Goal: Information Seeking & Learning: Learn about a topic

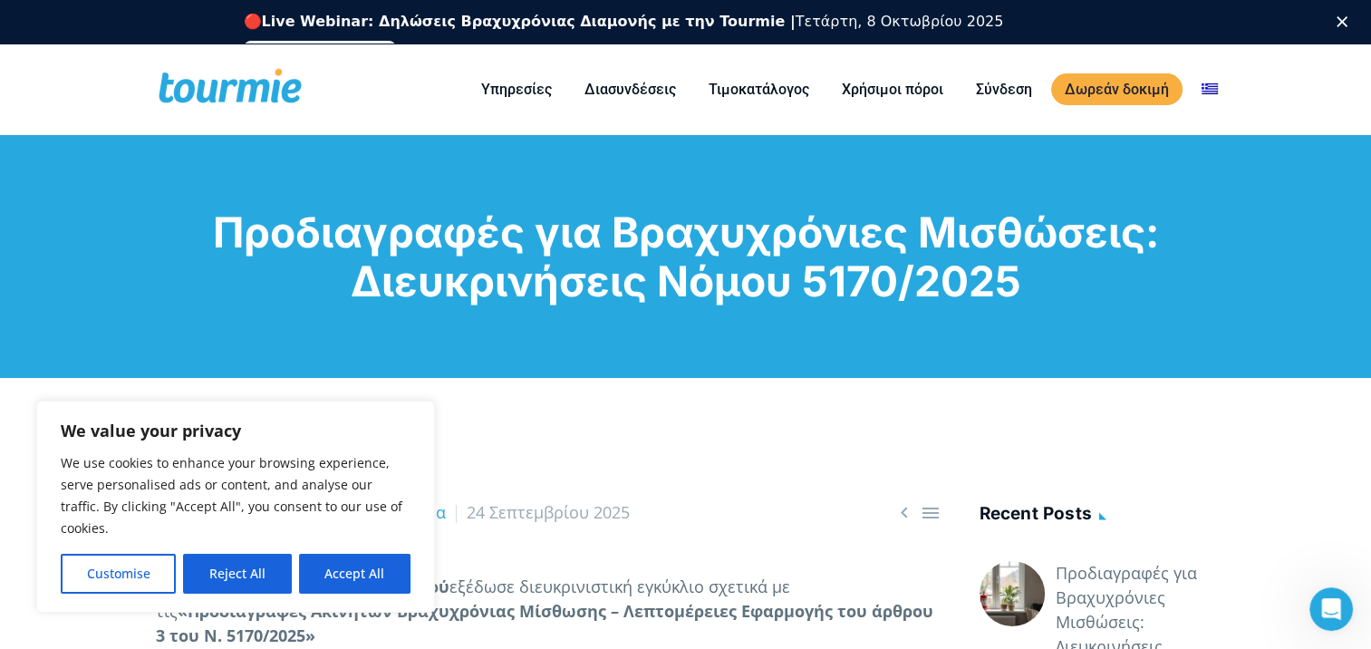
click at [1347, 22] on icon "Κλείσιμο" at bounding box center [1342, 21] width 11 height 11
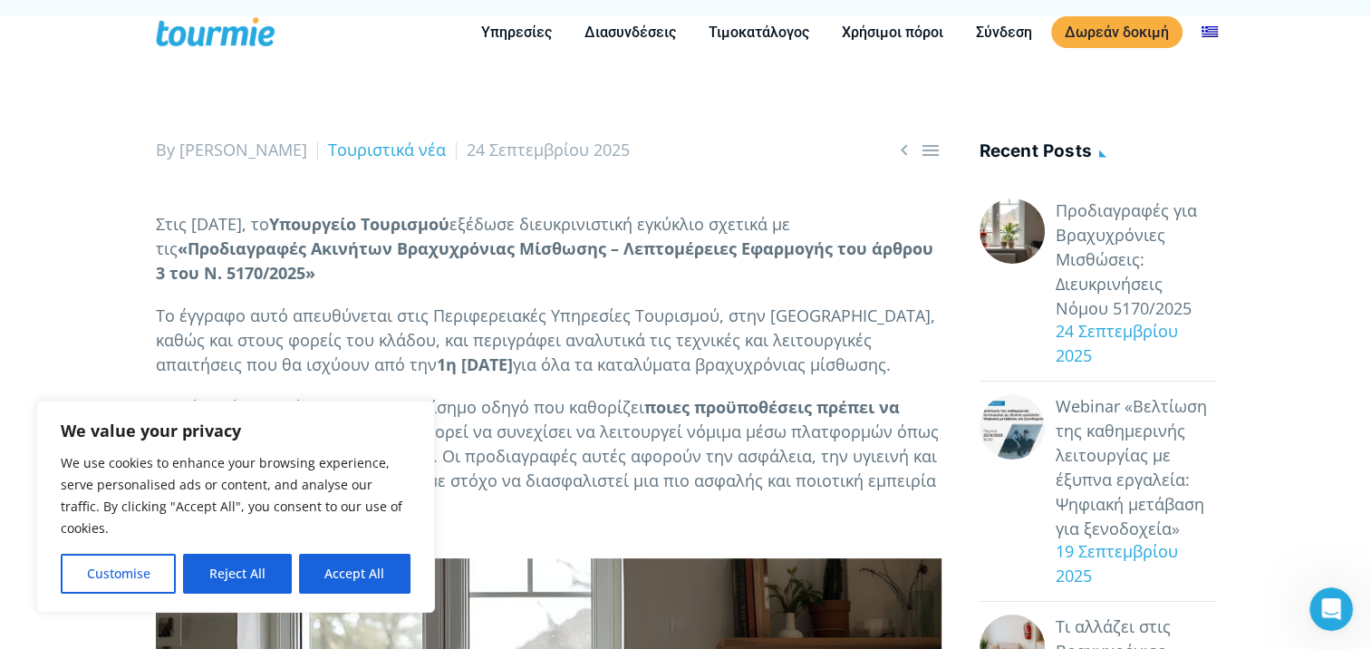
scroll to position [218, 0]
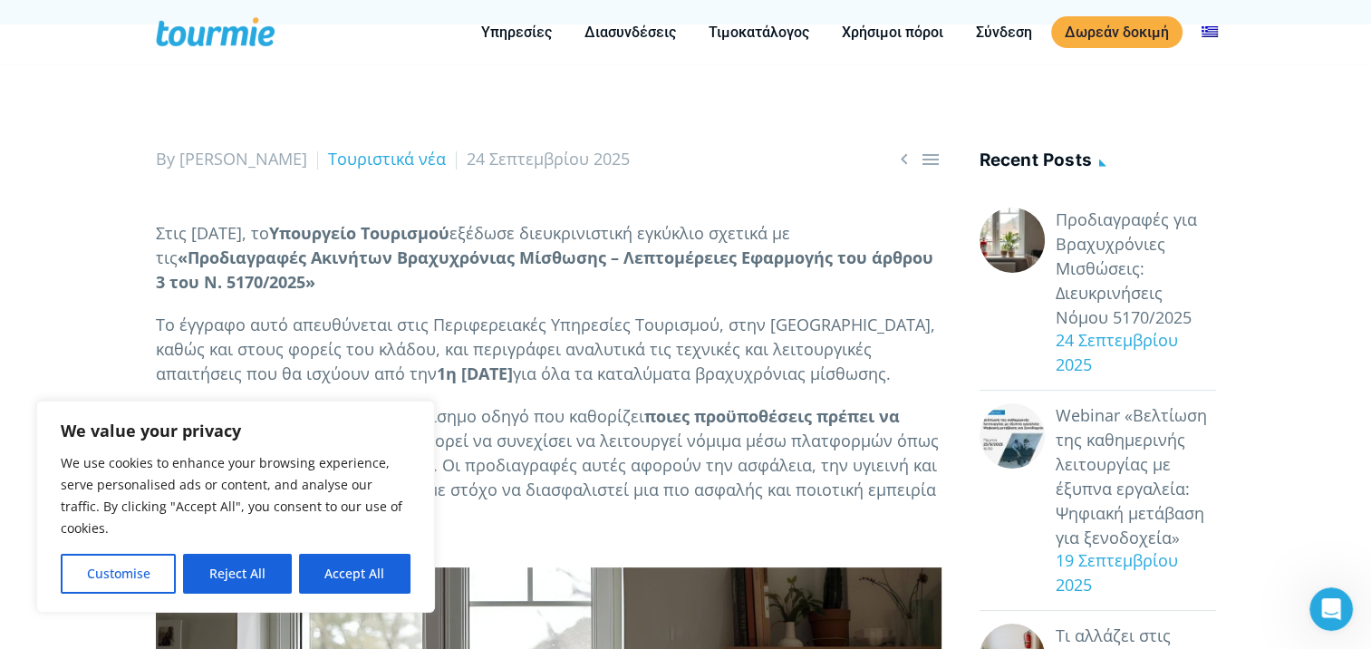
drag, startPoint x: 154, startPoint y: 235, endPoint x: 377, endPoint y: 239, distance: 223.0
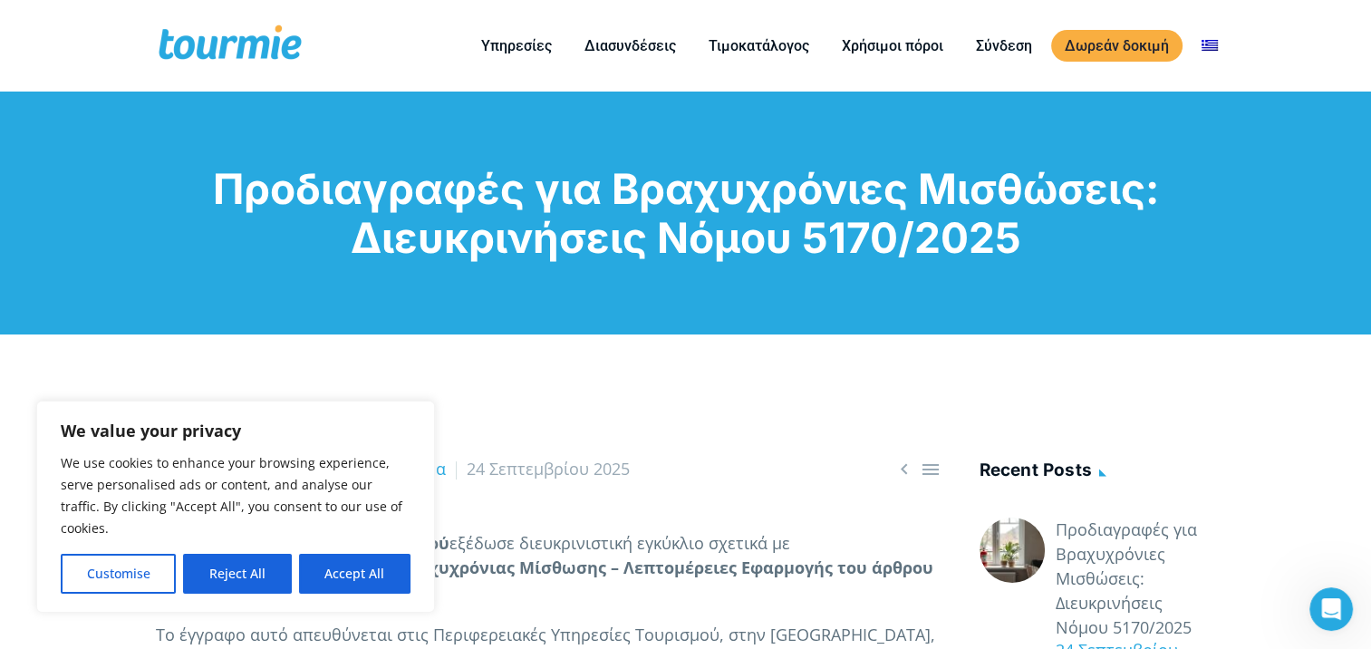
drag, startPoint x: 212, startPoint y: 192, endPoint x: 1077, endPoint y: 256, distance: 866.9
click at [1077, 256] on h1 "Προδιαγραφές για Βραχυχρόνιες Μισθώσεις: Διευκρινήσεις Νόμου 5170/2025" at bounding box center [686, 213] width 1060 height 98
drag, startPoint x: 1077, startPoint y: 256, endPoint x: 936, endPoint y: 225, distance: 144.0
copy h1 "Προδιαγραφές για Βραχυχρόνιες Μισθώσεις: Διευκρινήσεις Νόμου 5170/2025"
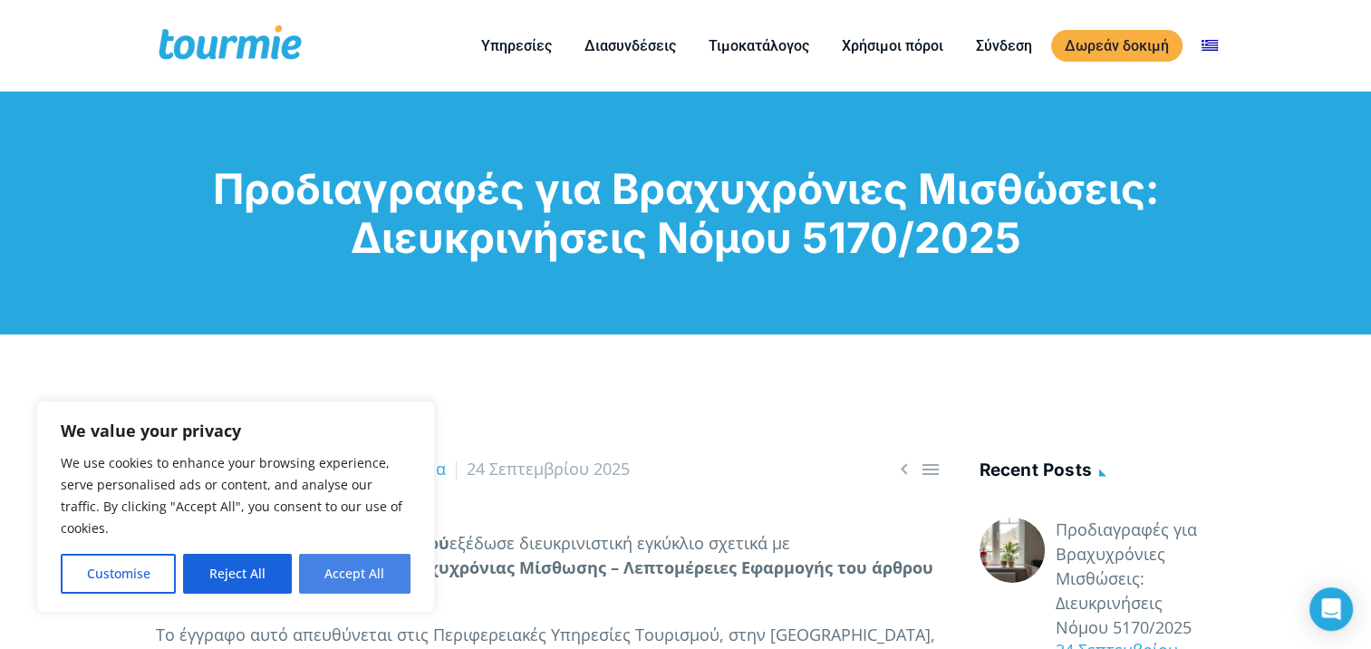
click at [352, 584] on button "Accept All" at bounding box center [354, 574] width 111 height 40
checkbox input "true"
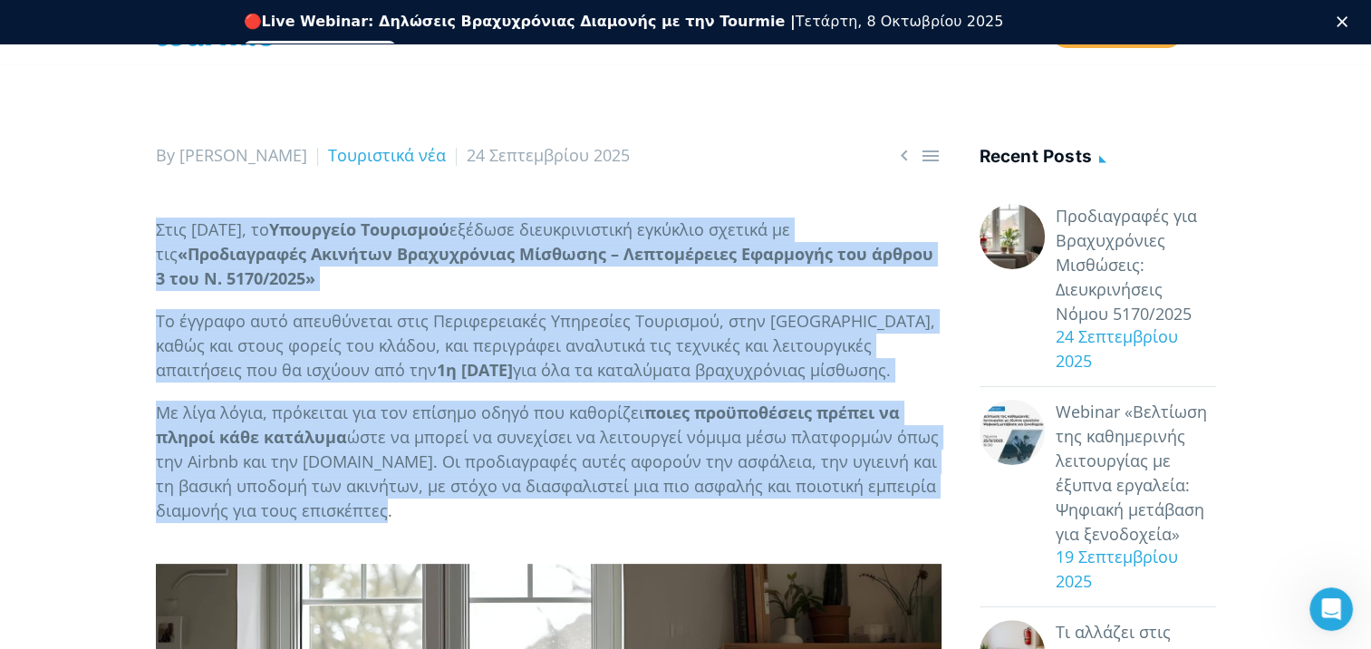
drag, startPoint x: 155, startPoint y: 232, endPoint x: 888, endPoint y: 500, distance: 780.6
copy div "Στις 19 Σεπτεμβρίου 2025, το Υπουργείο Τουρισμού εξέδωσε διευκρινιστική εγκύκλι…"
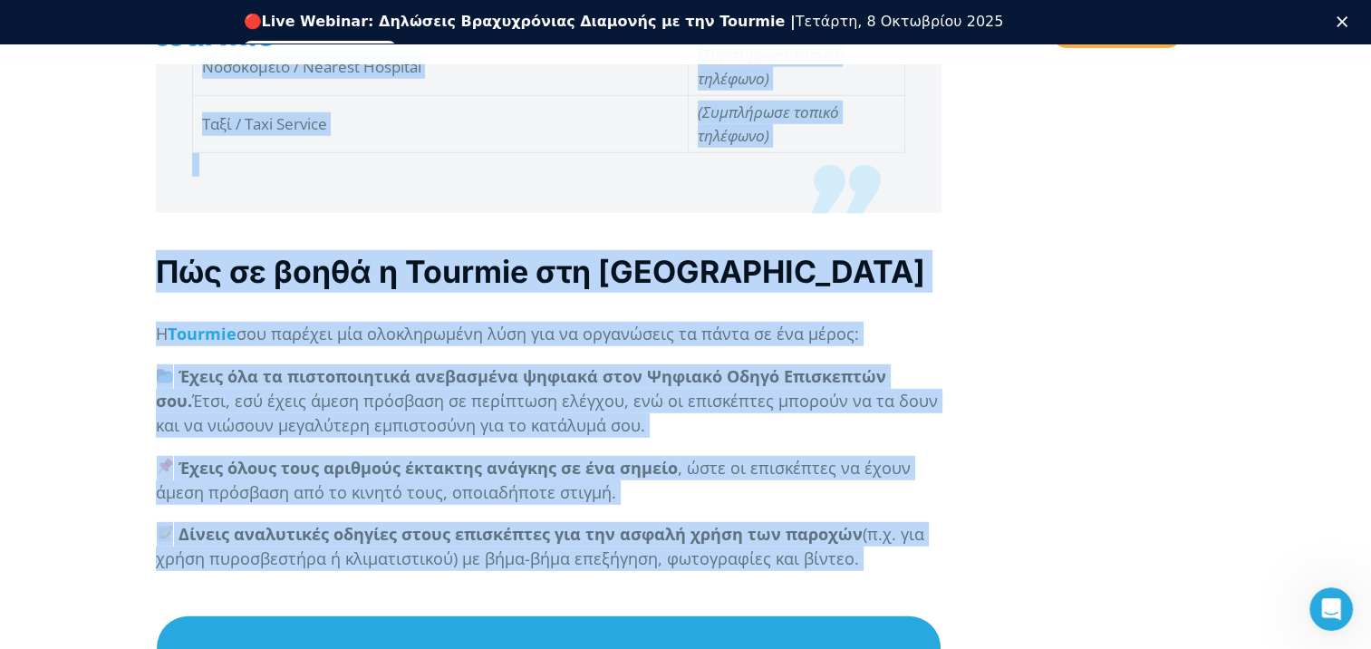
scroll to position [5162, 0]
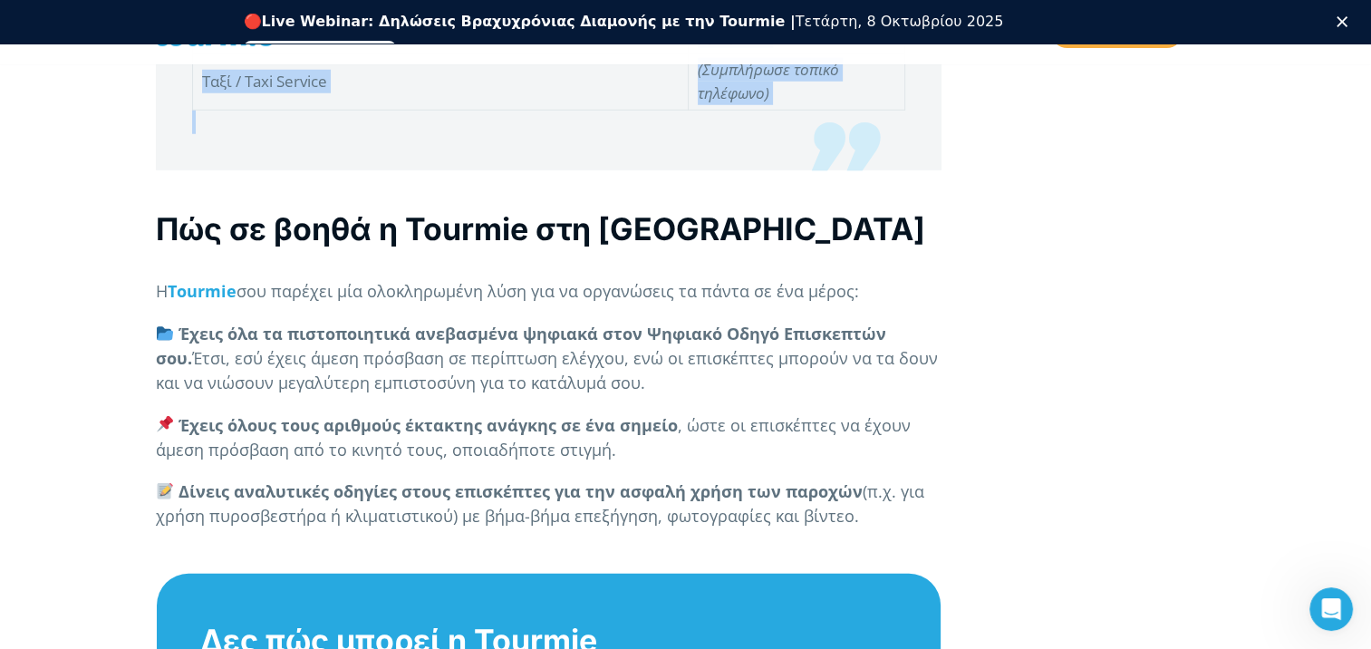
drag, startPoint x: 148, startPoint y: 150, endPoint x: 806, endPoint y: 169, distance: 659.1
drag, startPoint x: 806, startPoint y: 169, endPoint x: 743, endPoint y: 101, distance: 92.3
copy div "Διευκρινήσεις για τον Νόμο 5170/2025 Όλα τα καταλύματα που είναι καταχωρημένα σ…"
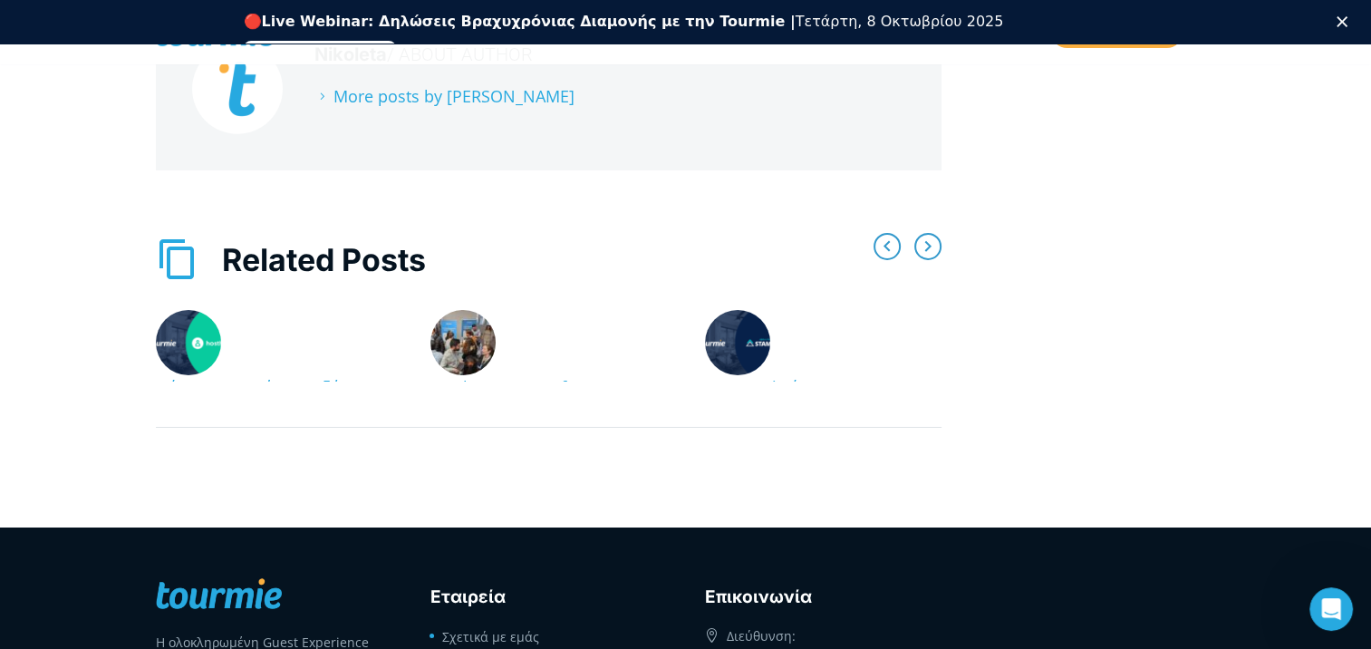
scroll to position [6658, 0]
